Goal: Transaction & Acquisition: Book appointment/travel/reservation

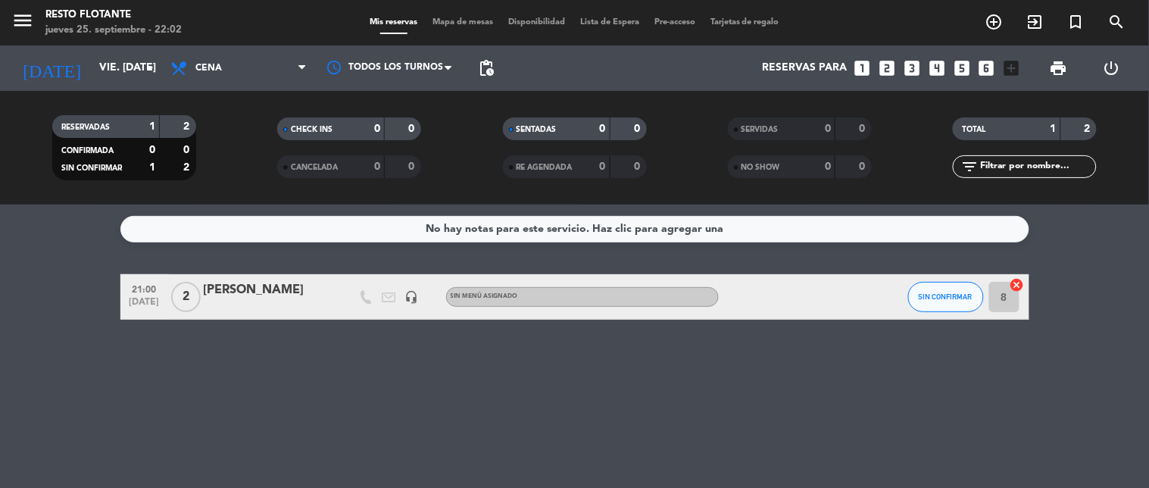
click at [910, 71] on icon "looks_3" at bounding box center [912, 68] width 20 height 20
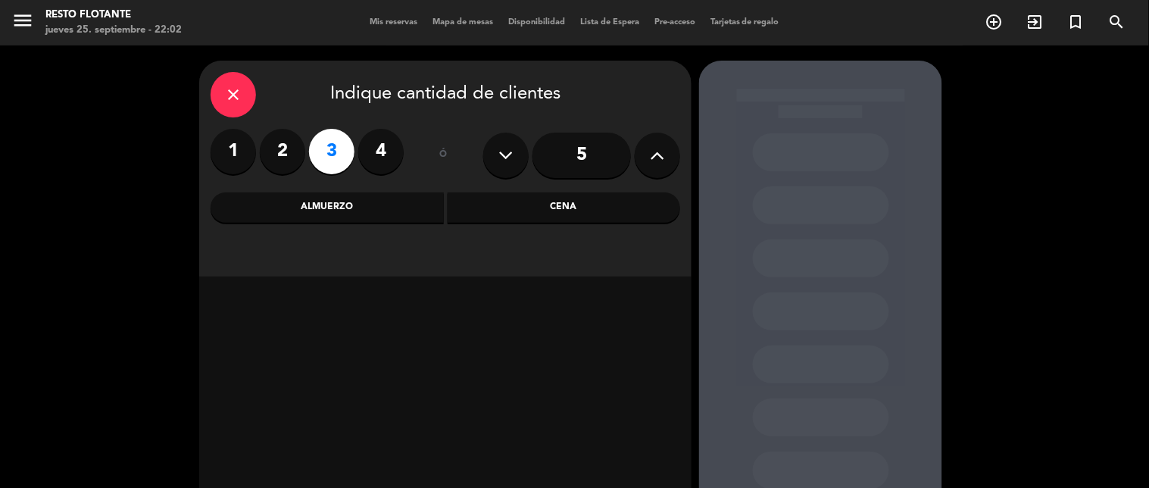
click at [523, 208] on div "Cena" at bounding box center [564, 207] width 233 height 30
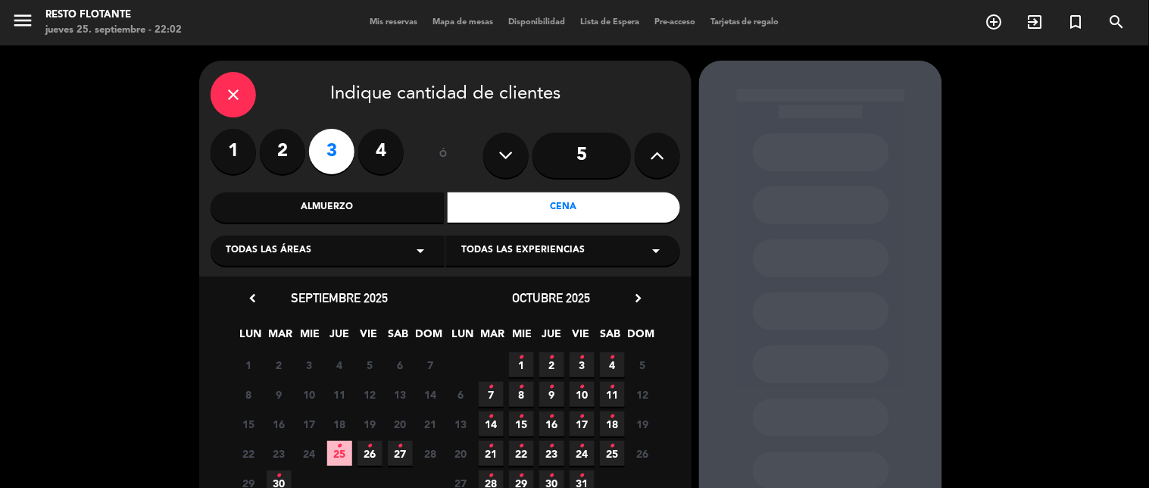
click at [370, 451] on icon "•" at bounding box center [369, 446] width 5 height 24
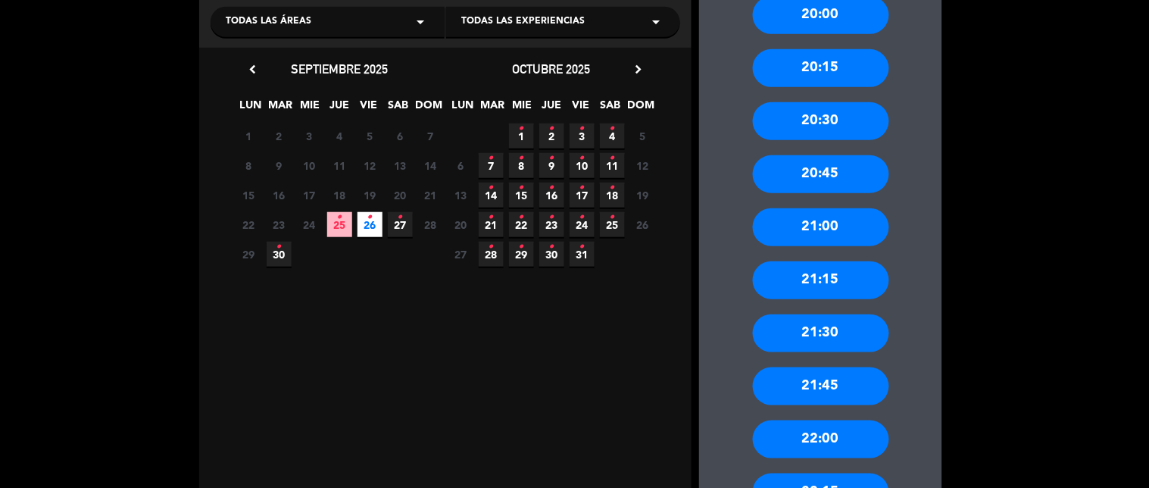
click at [823, 336] on div "21:30" at bounding box center [821, 333] width 136 height 38
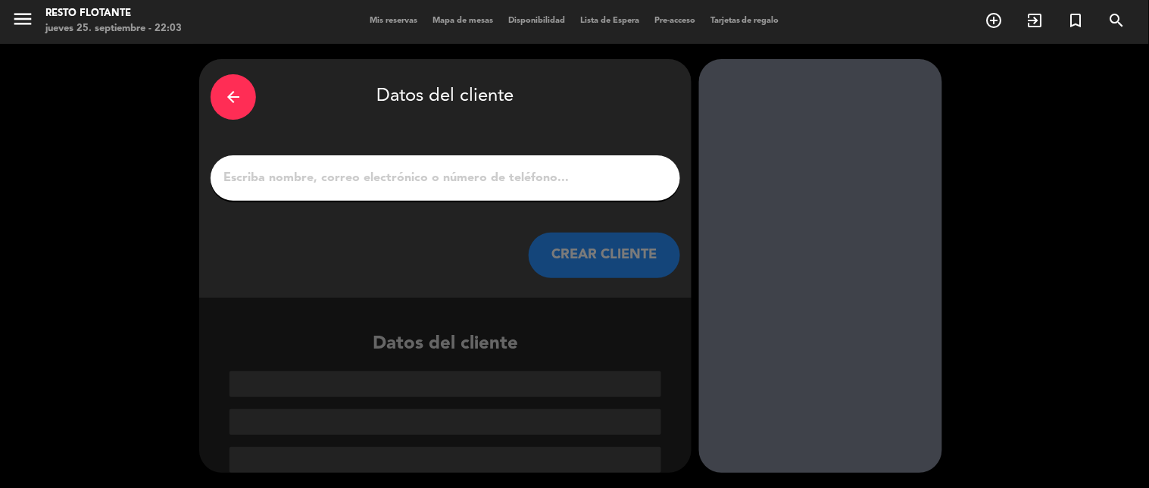
scroll to position [2, 0]
click at [458, 171] on input "1" at bounding box center [445, 177] width 447 height 21
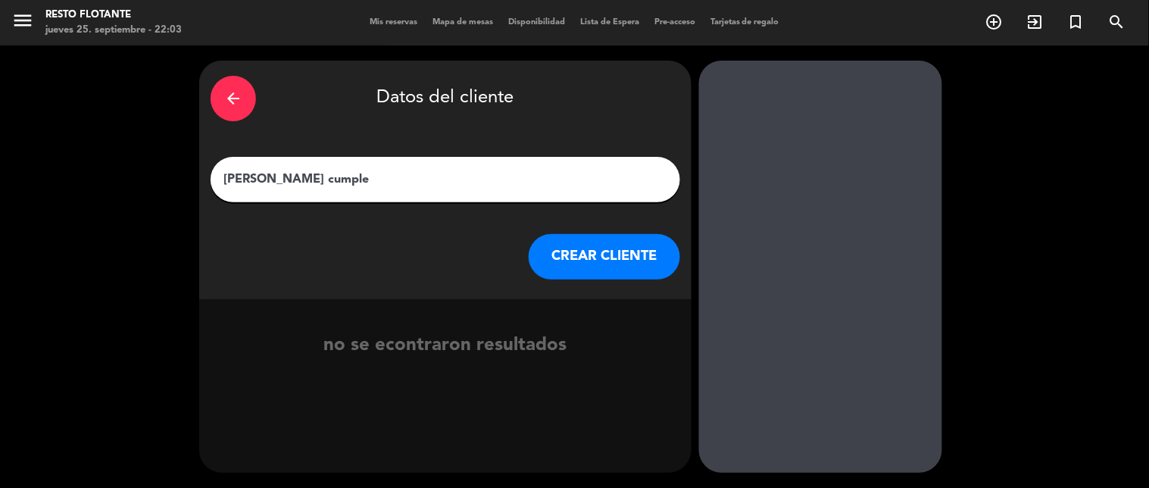
type input "[PERSON_NAME] cumple"
click at [591, 254] on button "CREAR CLIENTE" at bounding box center [605, 256] width 152 height 45
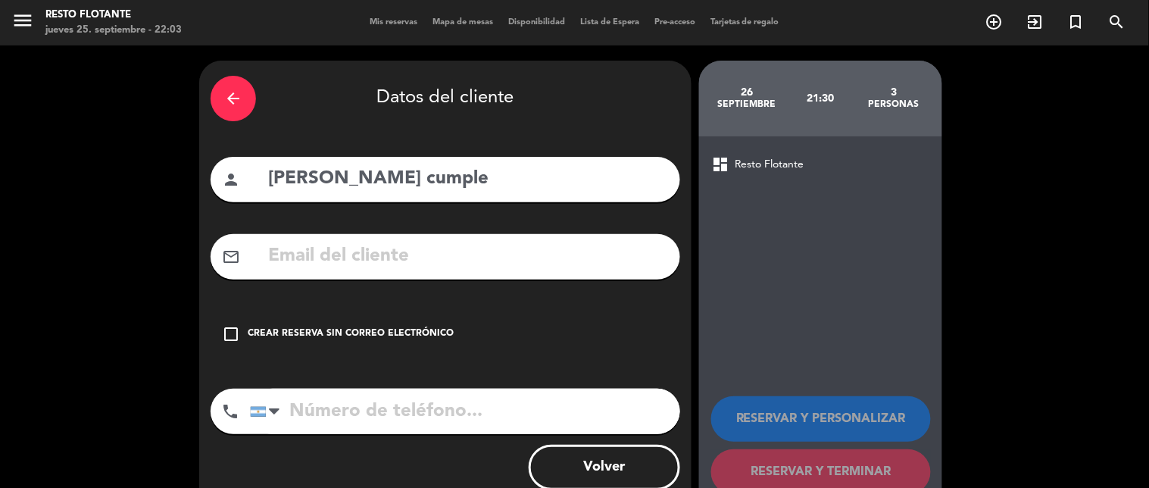
scroll to position [39, 0]
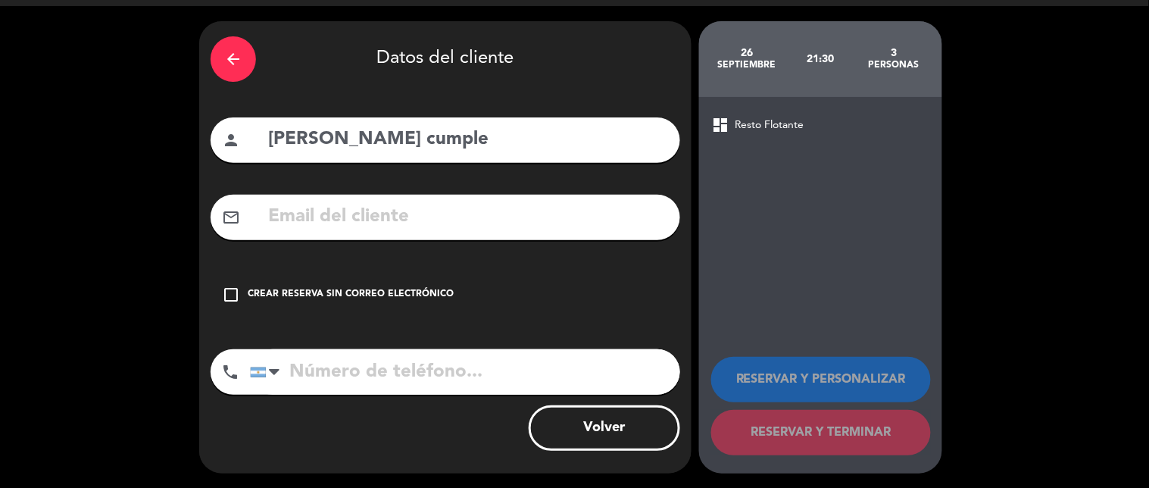
click at [366, 292] on div "Crear reserva sin correo electrónico" at bounding box center [351, 294] width 206 height 15
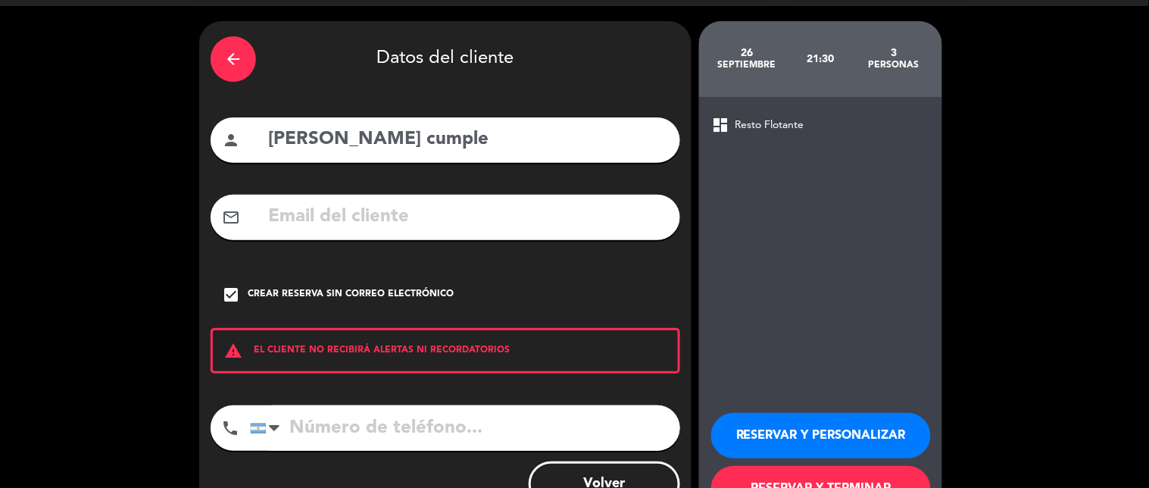
scroll to position [95, 0]
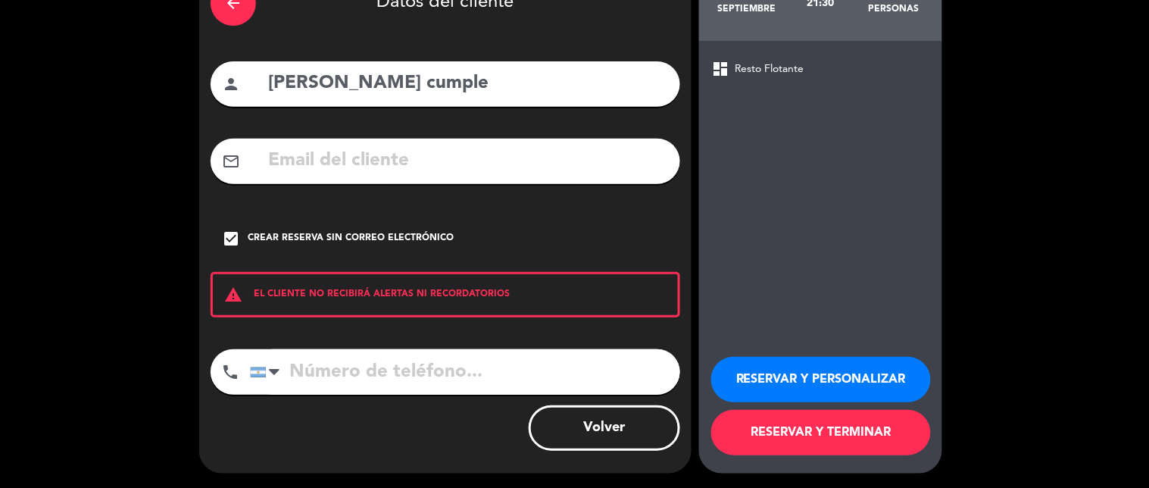
click at [830, 442] on button "RESERVAR Y TERMINAR" at bounding box center [821, 432] width 220 height 45
